Goal: Task Accomplishment & Management: Manage account settings

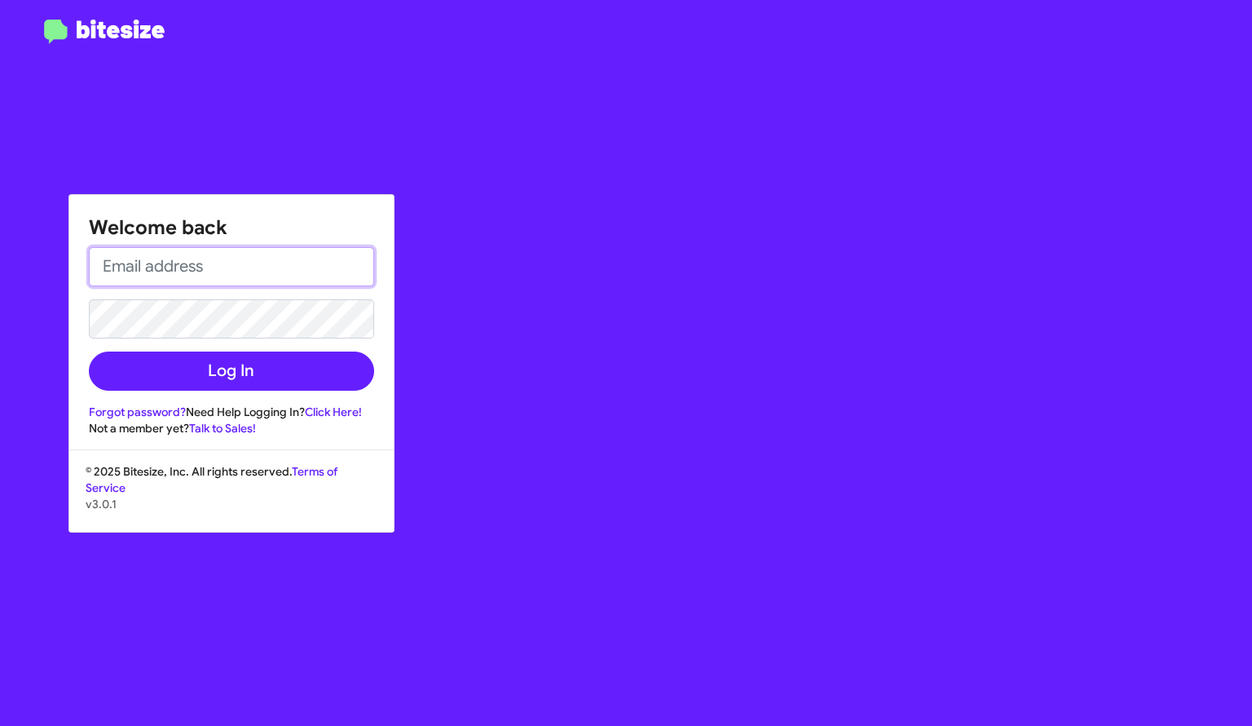
type input "[EMAIL_ADDRESS][DOMAIN_NAME]"
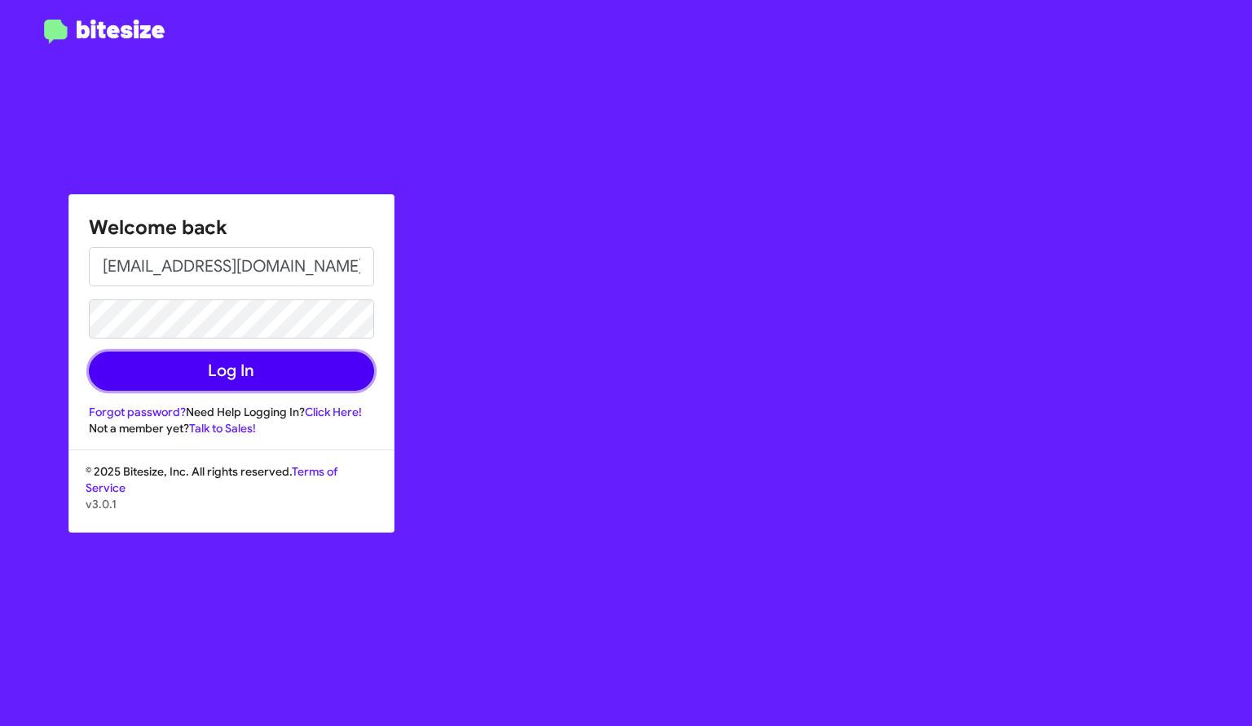
click at [285, 368] on button "Log In" at bounding box center [231, 370] width 285 height 39
